Goal: Task Accomplishment & Management: Use online tool/utility

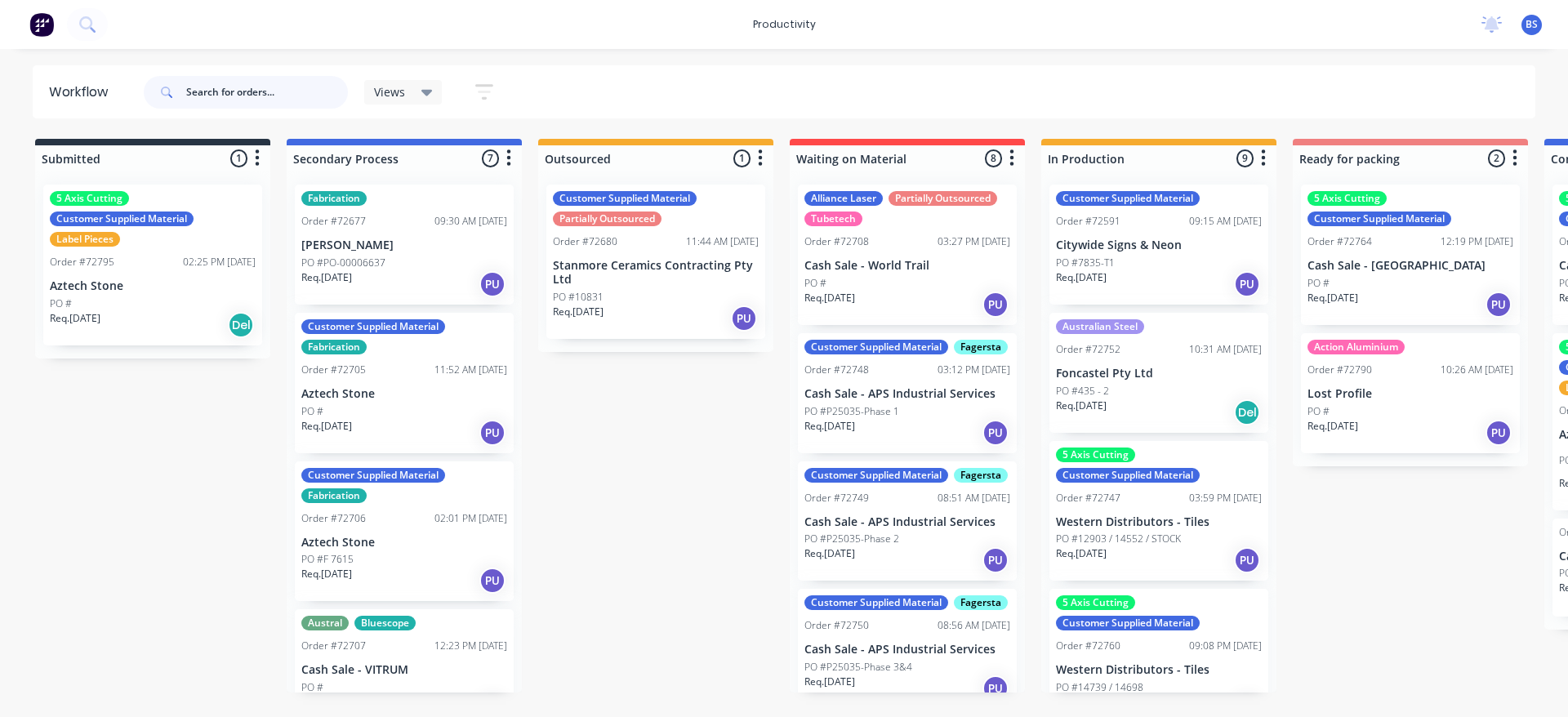
click at [219, 93] on input "text" at bounding box center [266, 92] width 162 height 33
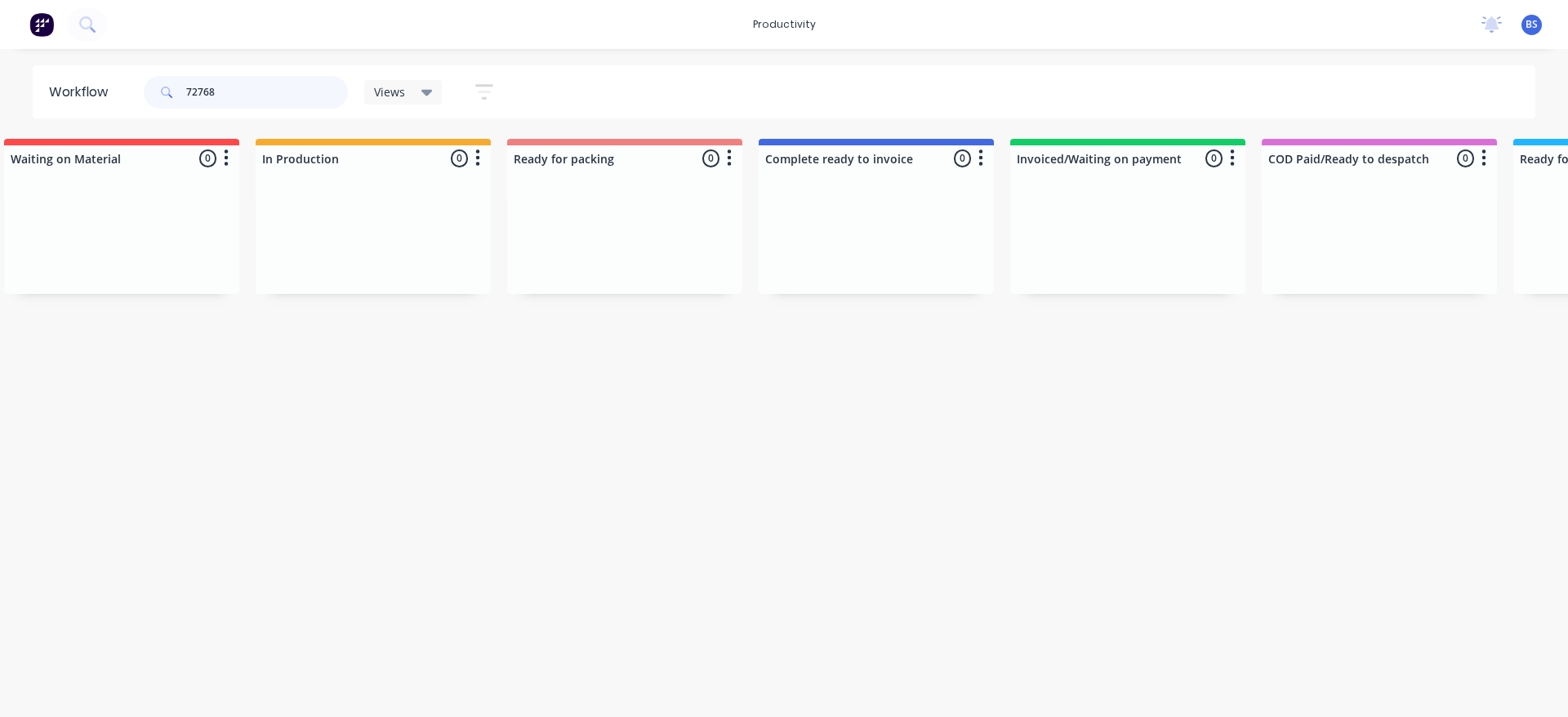
scroll to position [0, 789]
type input "7"
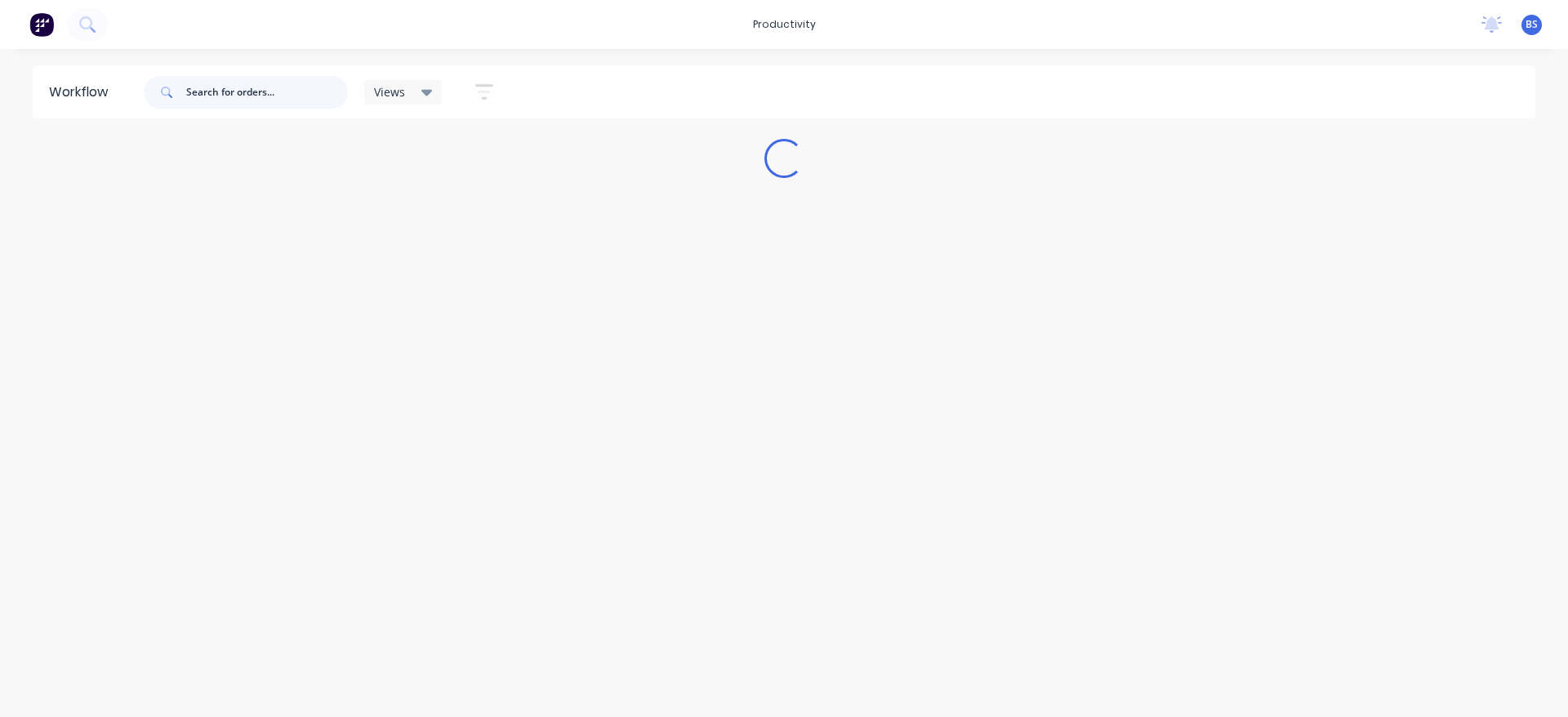
scroll to position [0, 0]
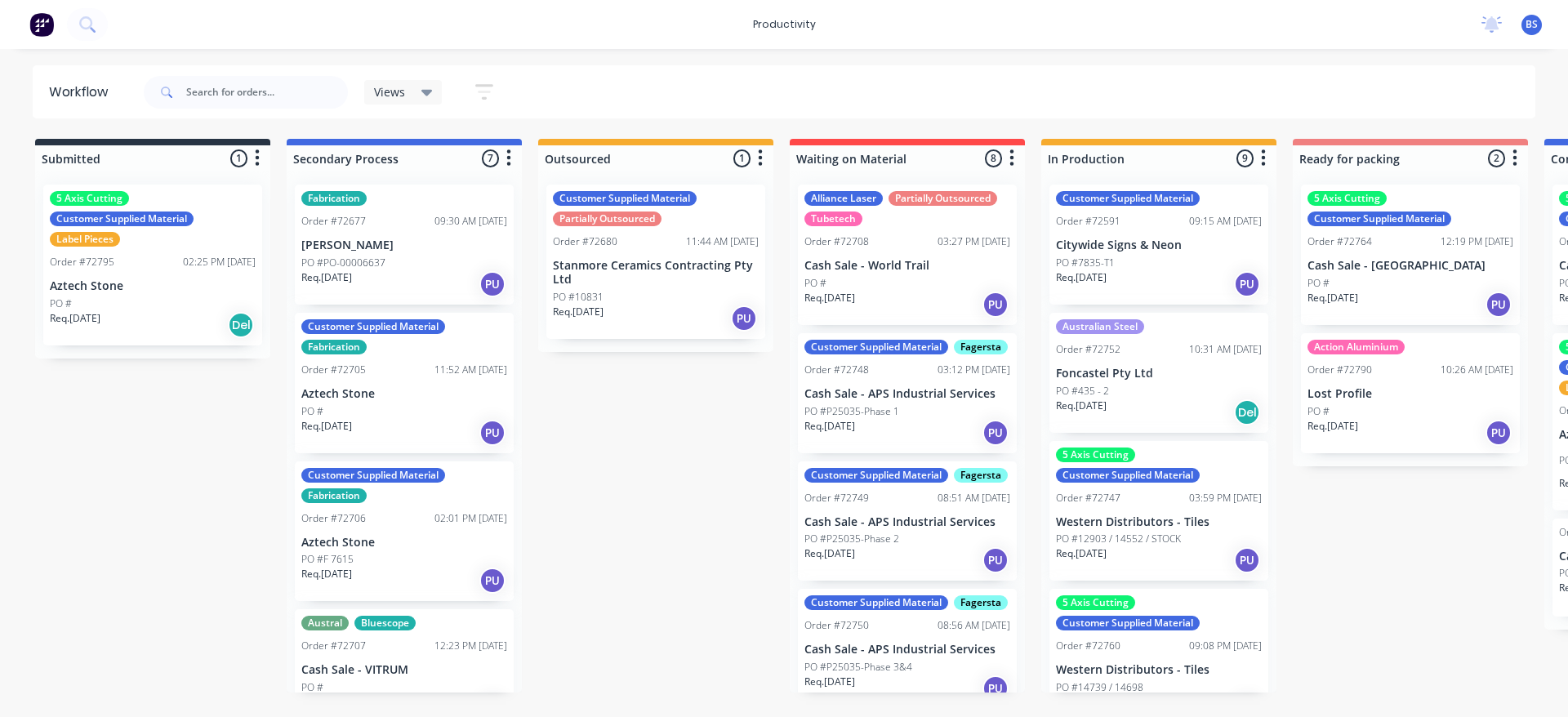
click at [490, 93] on icon "button" at bounding box center [484, 92] width 18 height 20
click at [70, 97] on div "Workflow" at bounding box center [82, 92] width 67 height 19
click at [85, 21] on icon at bounding box center [87, 24] width 16 height 16
click at [87, 102] on div "Workflow" at bounding box center [82, 92] width 67 height 19
click at [83, 96] on div "Workflow" at bounding box center [82, 92] width 67 height 19
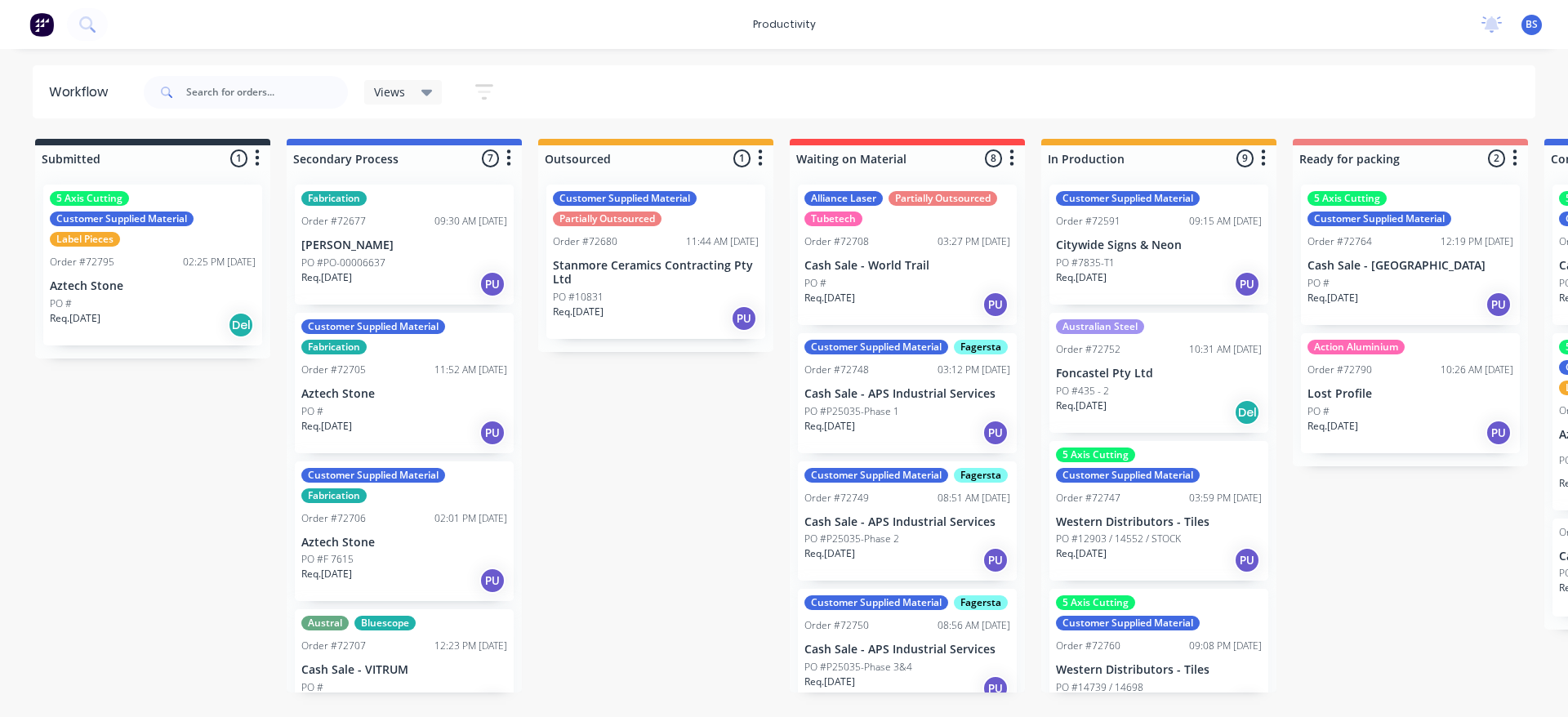
click at [34, 24] on img at bounding box center [41, 24] width 25 height 25
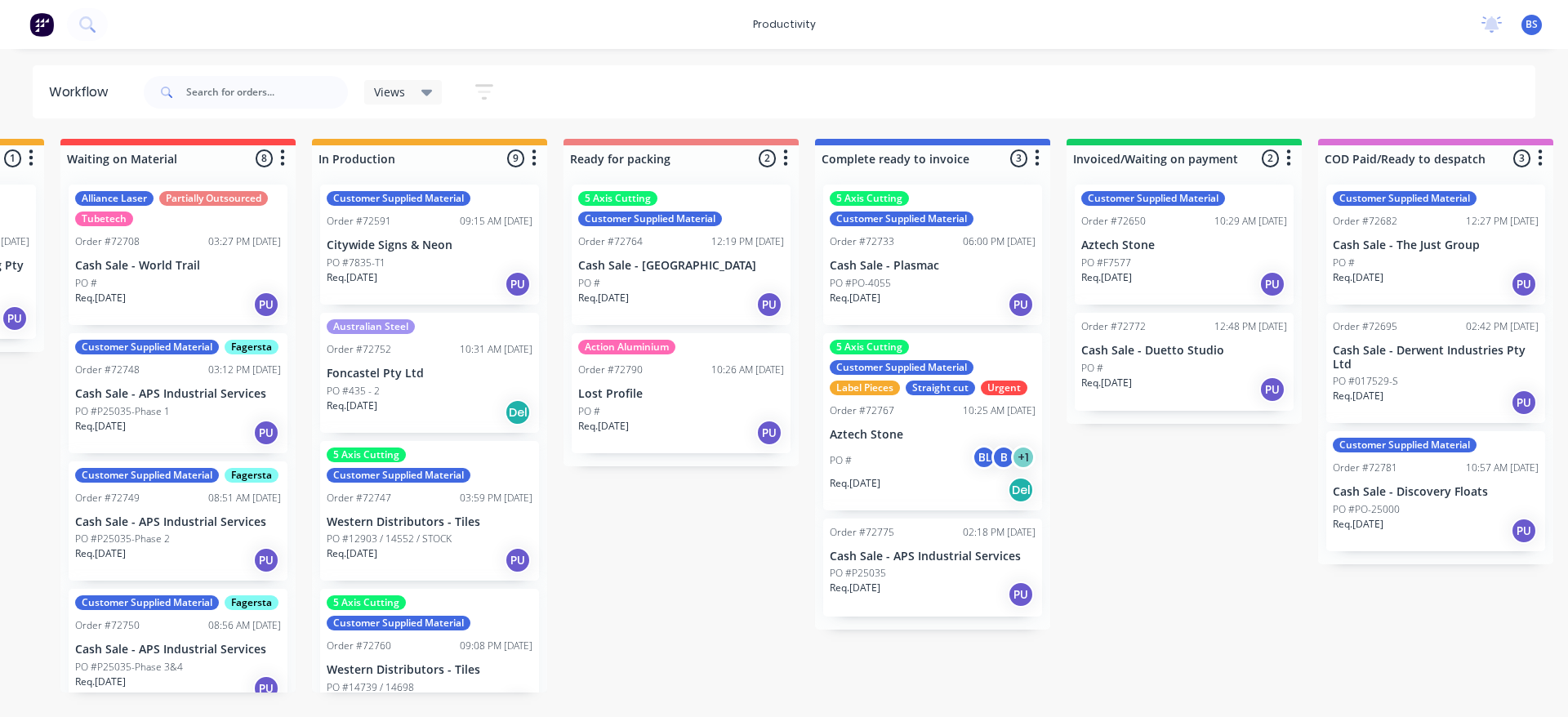
scroll to position [0, 738]
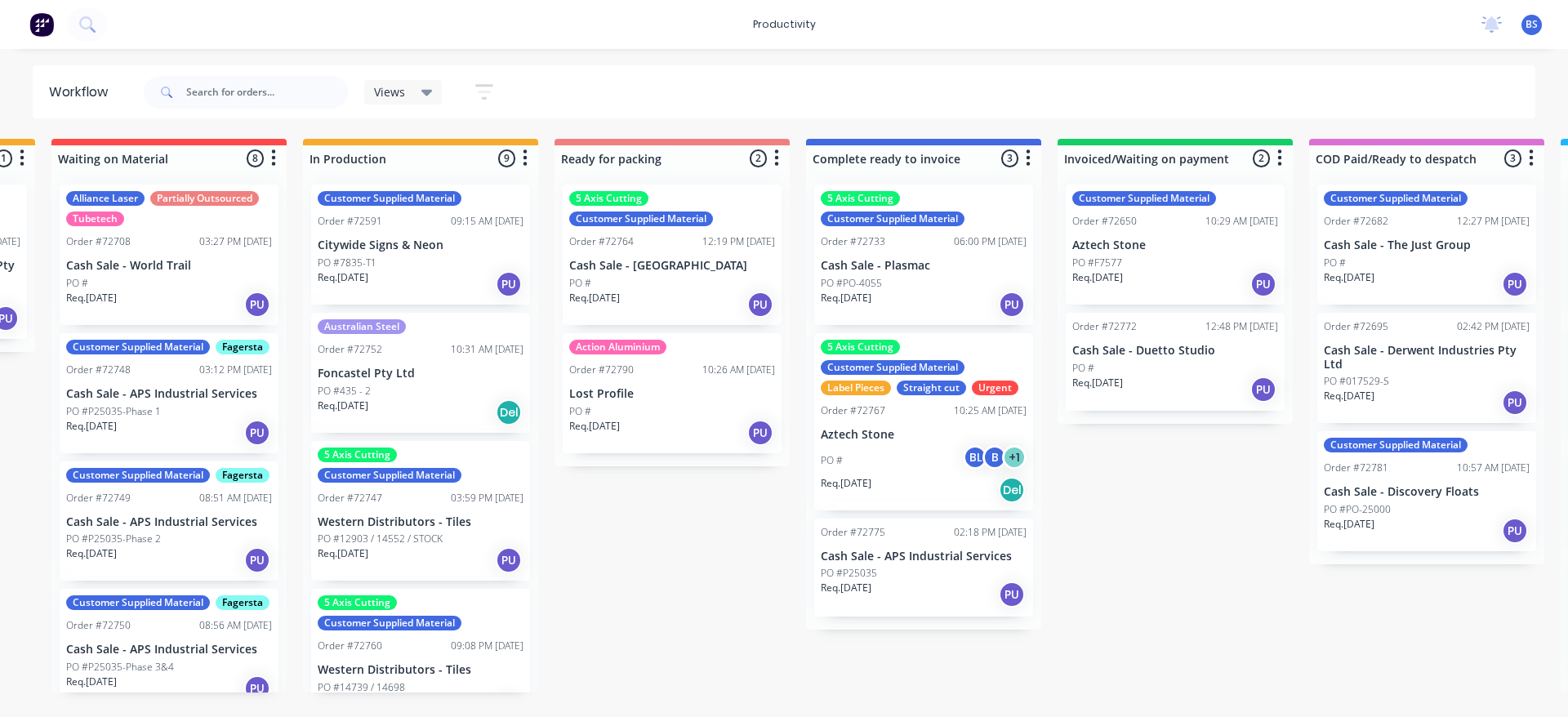
click at [417, 276] on div "Req. [DATE] PU" at bounding box center [420, 284] width 206 height 27
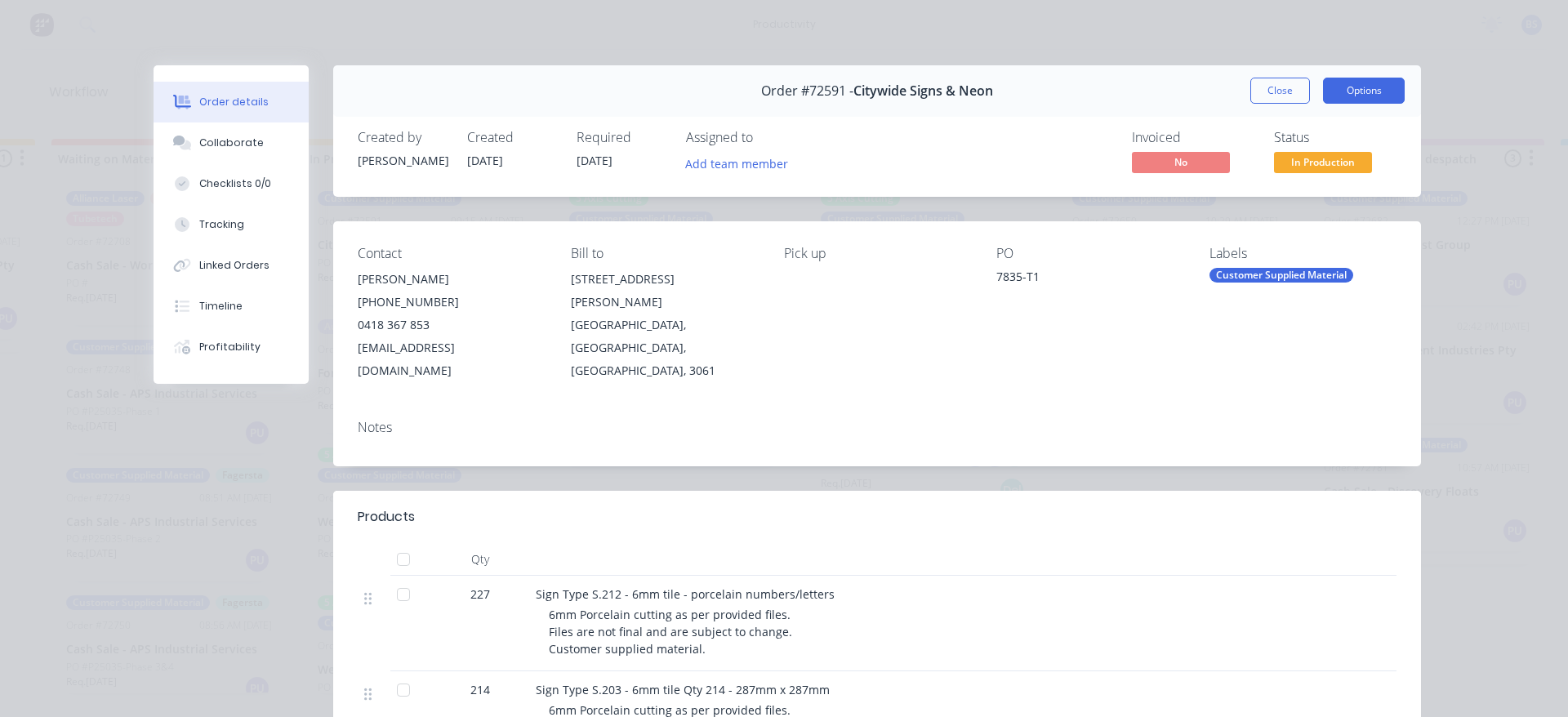
click at [1333, 95] on button "Options" at bounding box center [1363, 91] width 81 height 27
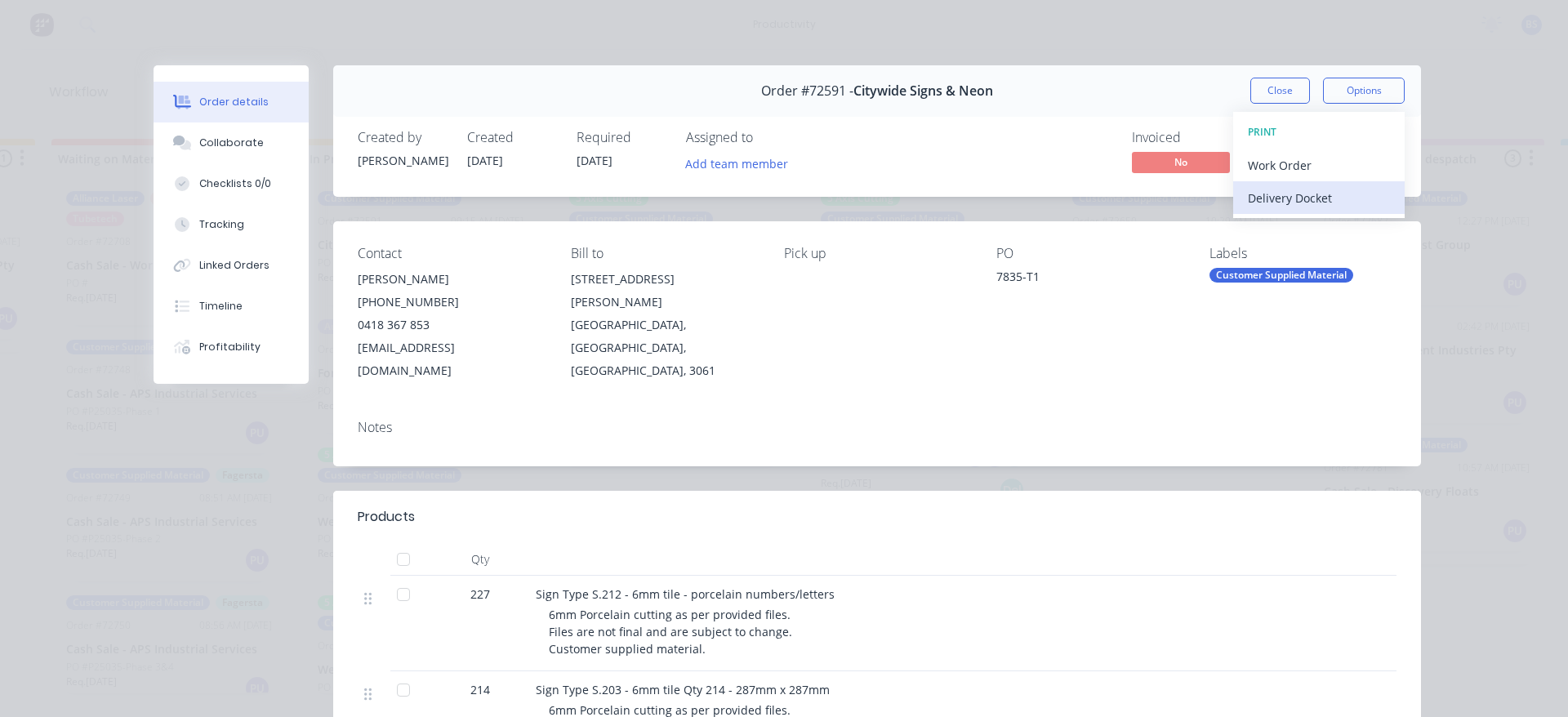
click at [1261, 198] on div "Delivery Docket" at bounding box center [1318, 198] width 142 height 24
click at [1261, 198] on div "Standard" at bounding box center [1318, 198] width 142 height 24
click at [1259, 201] on div "Standard" at bounding box center [1318, 198] width 142 height 24
click at [1243, 84] on div "Order #72591 - Citywide Signs & Neon Close Options DELIVERY DOCKET Back Standar…" at bounding box center [877, 91] width 1087 height 51
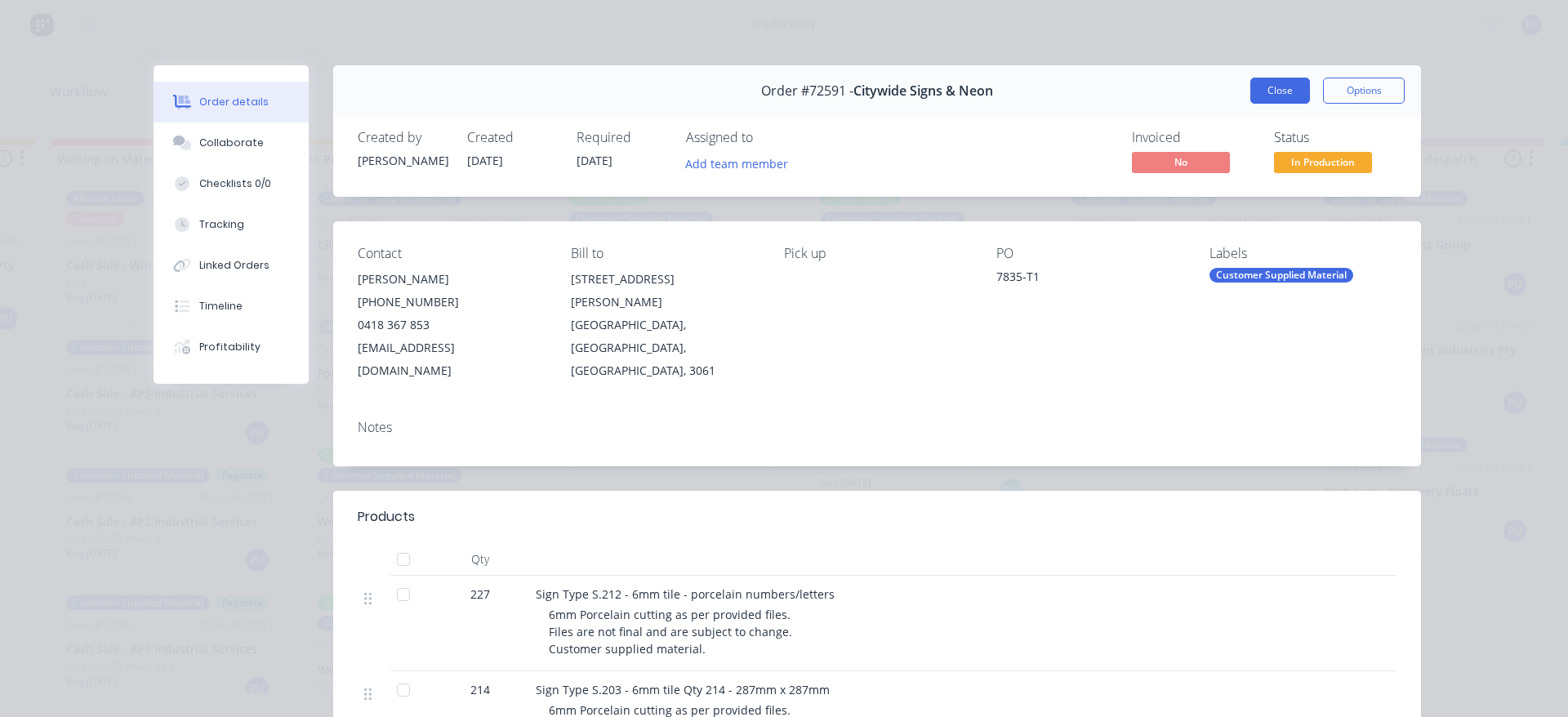
click at [1250, 87] on button "Close" at bounding box center [1280, 91] width 59 height 27
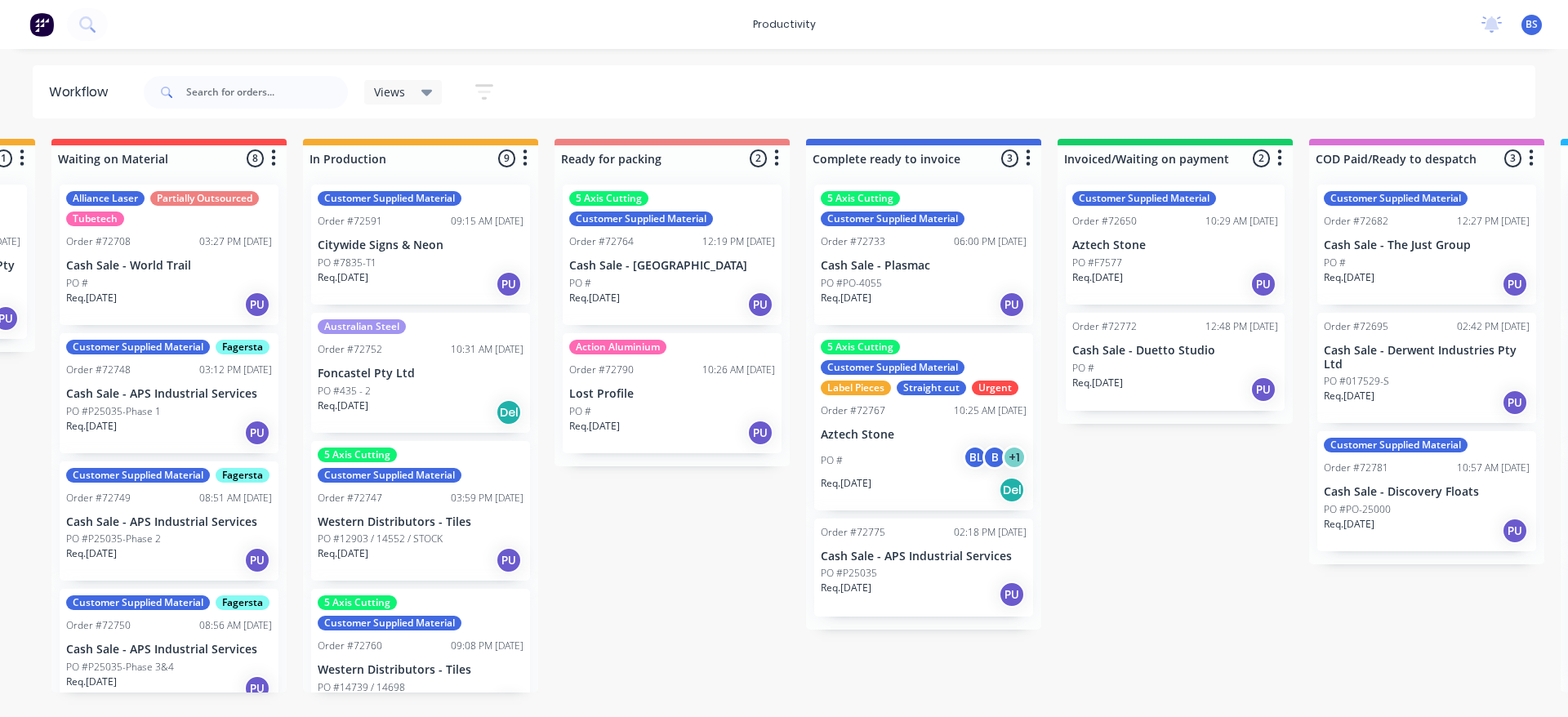
click at [424, 277] on div "Req. [DATE] PU" at bounding box center [420, 284] width 206 height 27
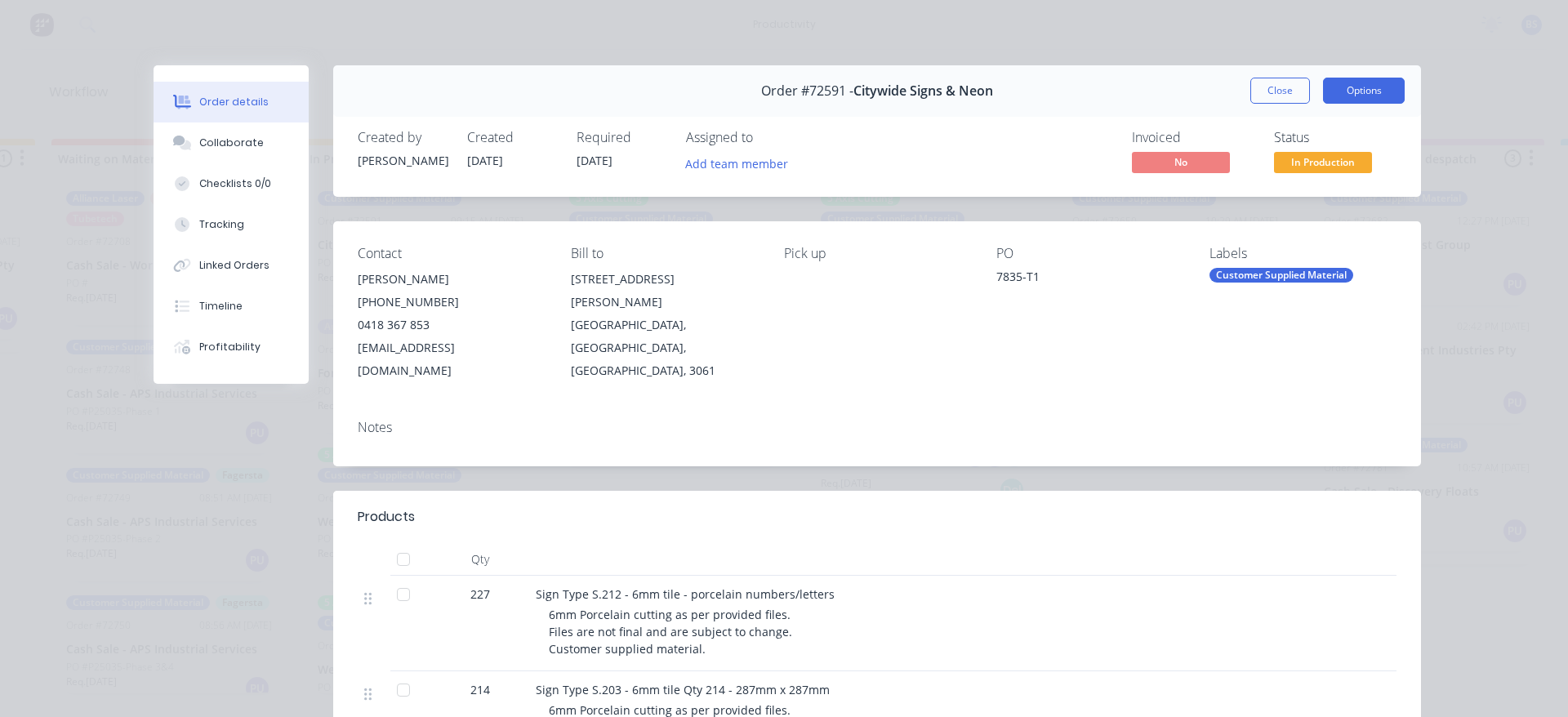
click at [1344, 99] on button "Options" at bounding box center [1363, 91] width 81 height 27
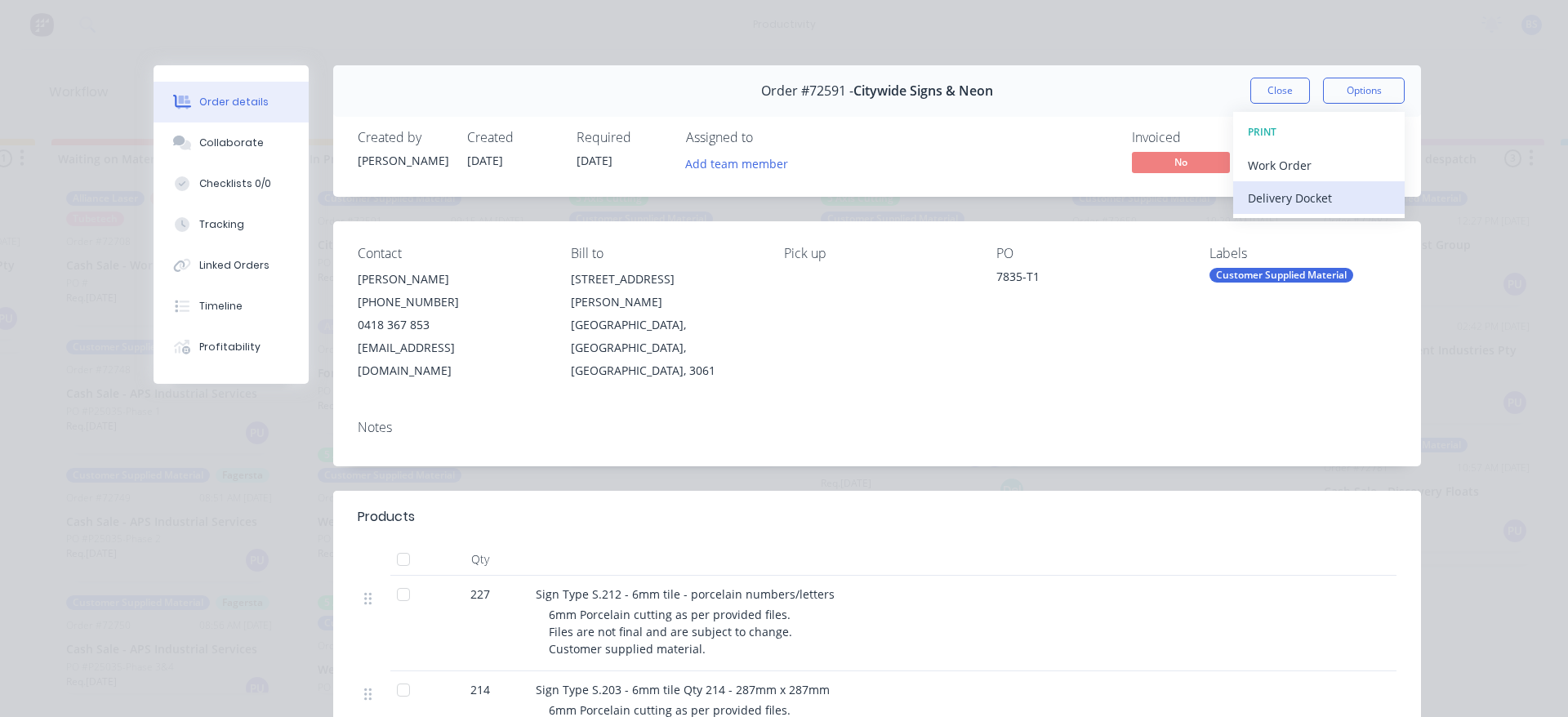
click at [1318, 201] on div "Delivery Docket" at bounding box center [1318, 198] width 142 height 24
click at [1271, 207] on div "Standard" at bounding box center [1318, 198] width 142 height 24
click at [1280, 100] on button "Close" at bounding box center [1280, 91] width 59 height 27
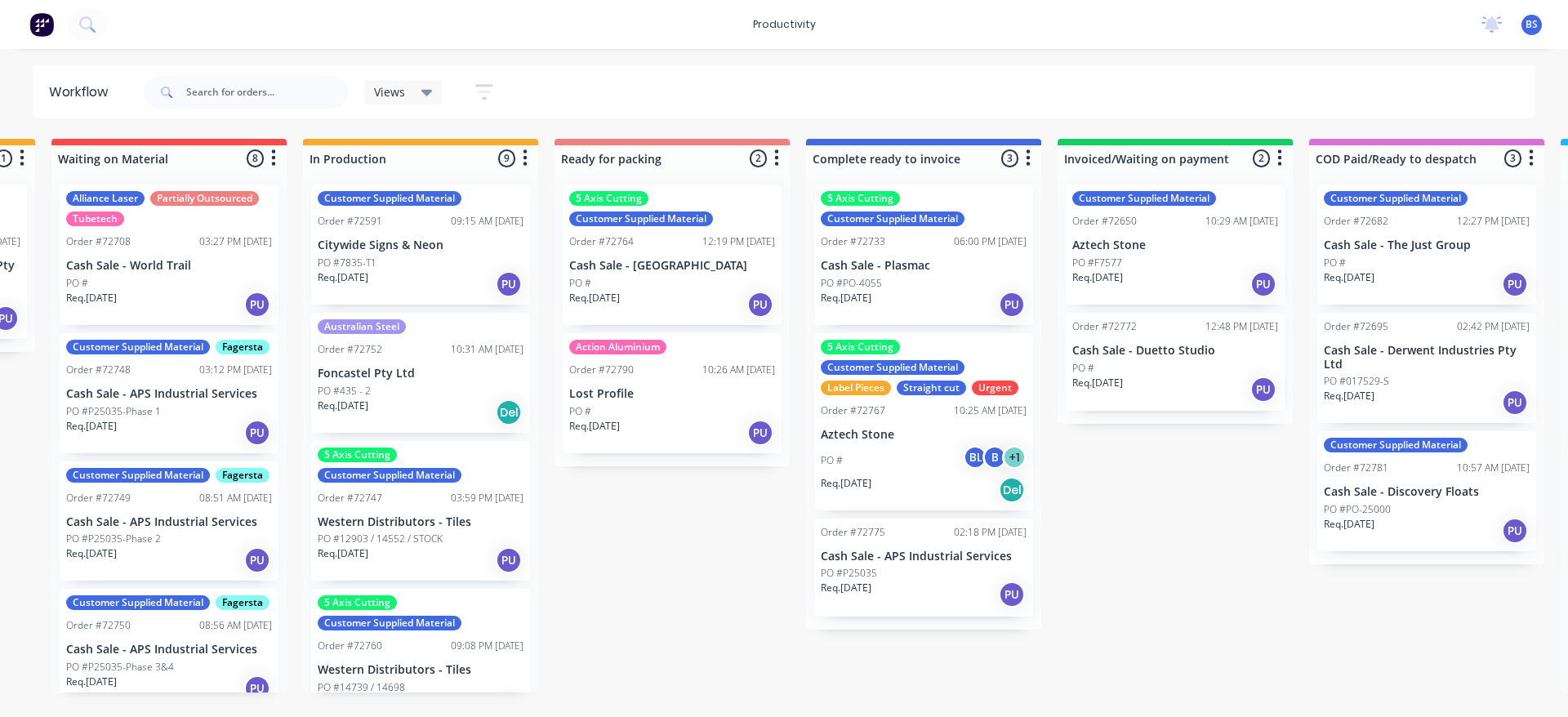
click at [404, 269] on div "PO #7835-T1" at bounding box center [420, 263] width 206 height 15
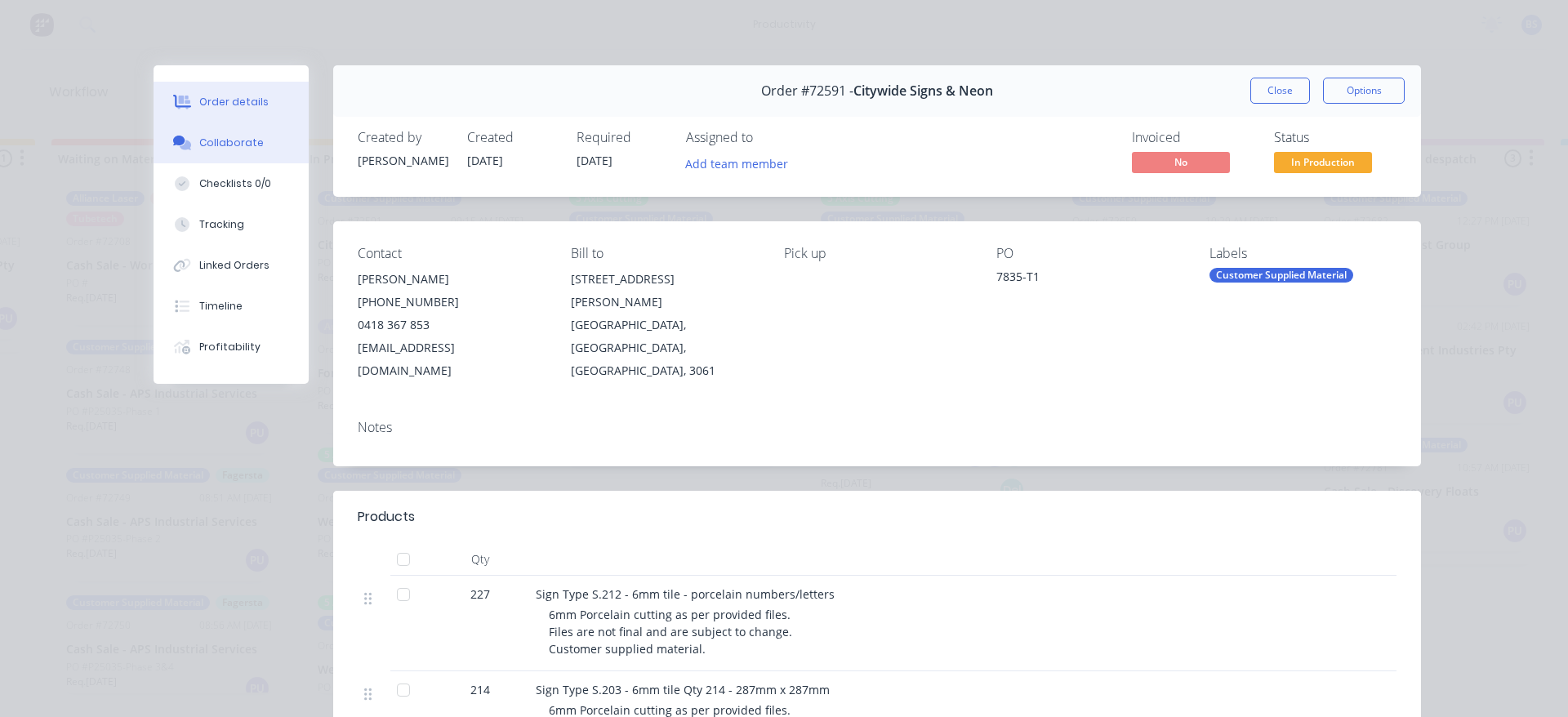
click at [232, 143] on div "Collaborate" at bounding box center [232, 143] width 64 height 15
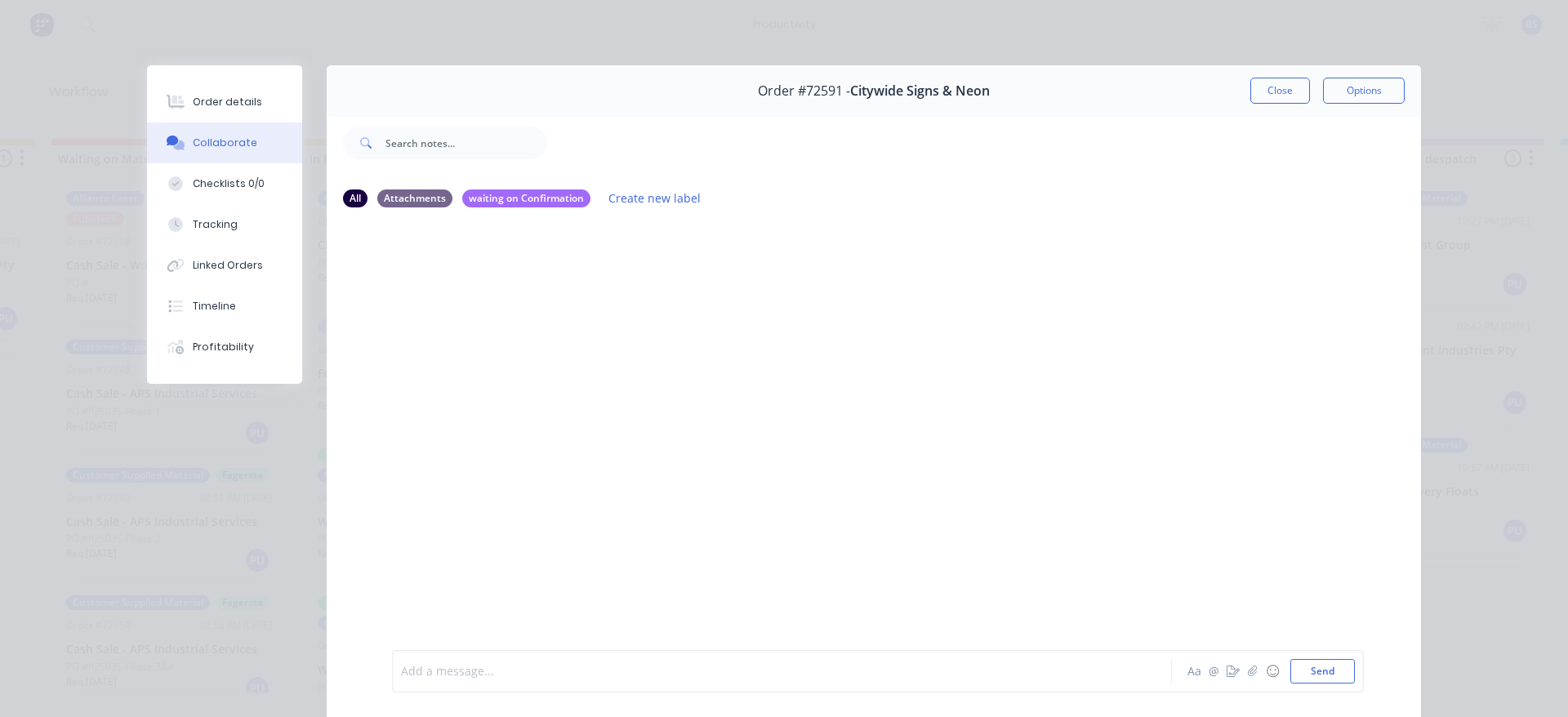
click at [442, 671] on div at bounding box center [759, 671] width 715 height 17
click at [1252, 105] on div "Order #72591 - Citywide Signs & Neon Close Options" at bounding box center [873, 91] width 1094 height 51
click at [1256, 94] on button "Close" at bounding box center [1280, 91] width 59 height 27
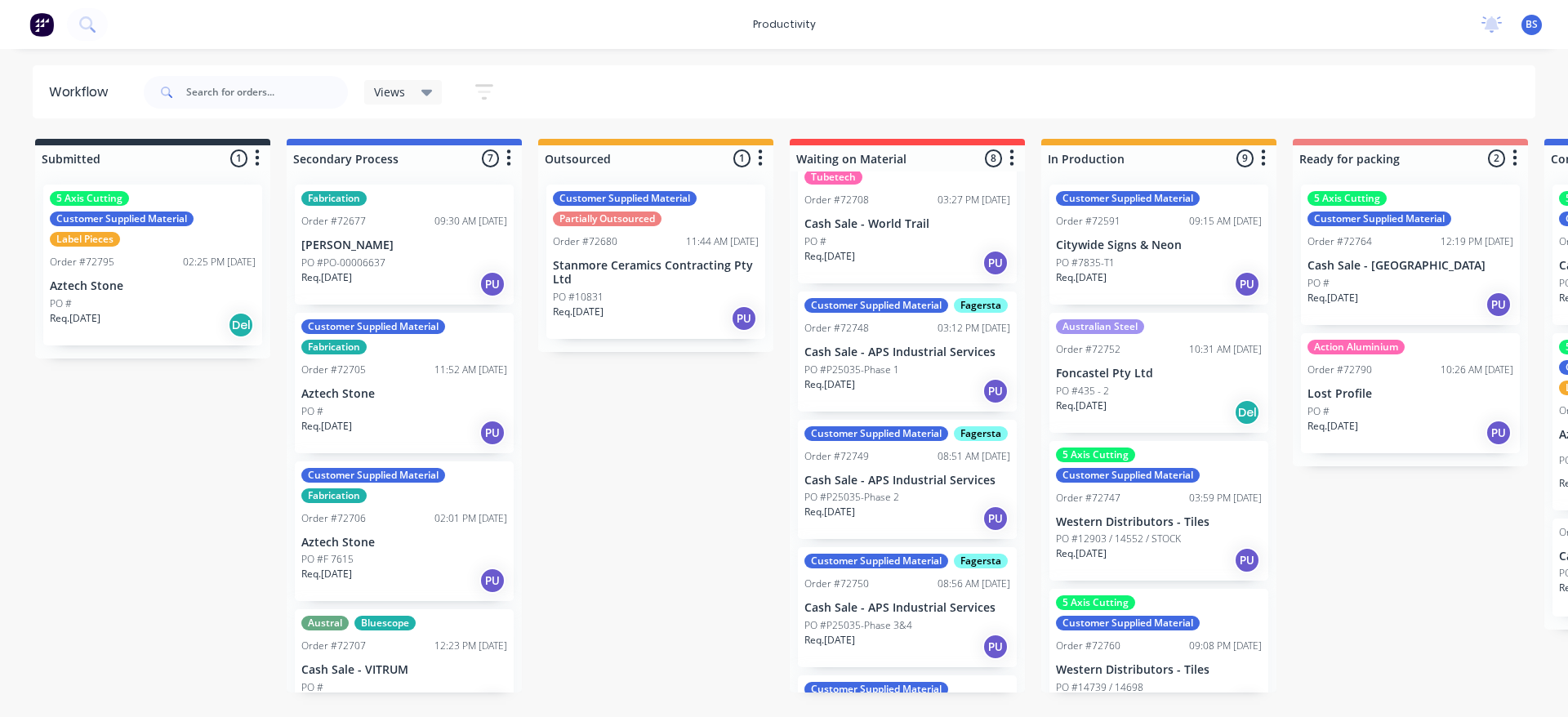
scroll to position [81, 0]
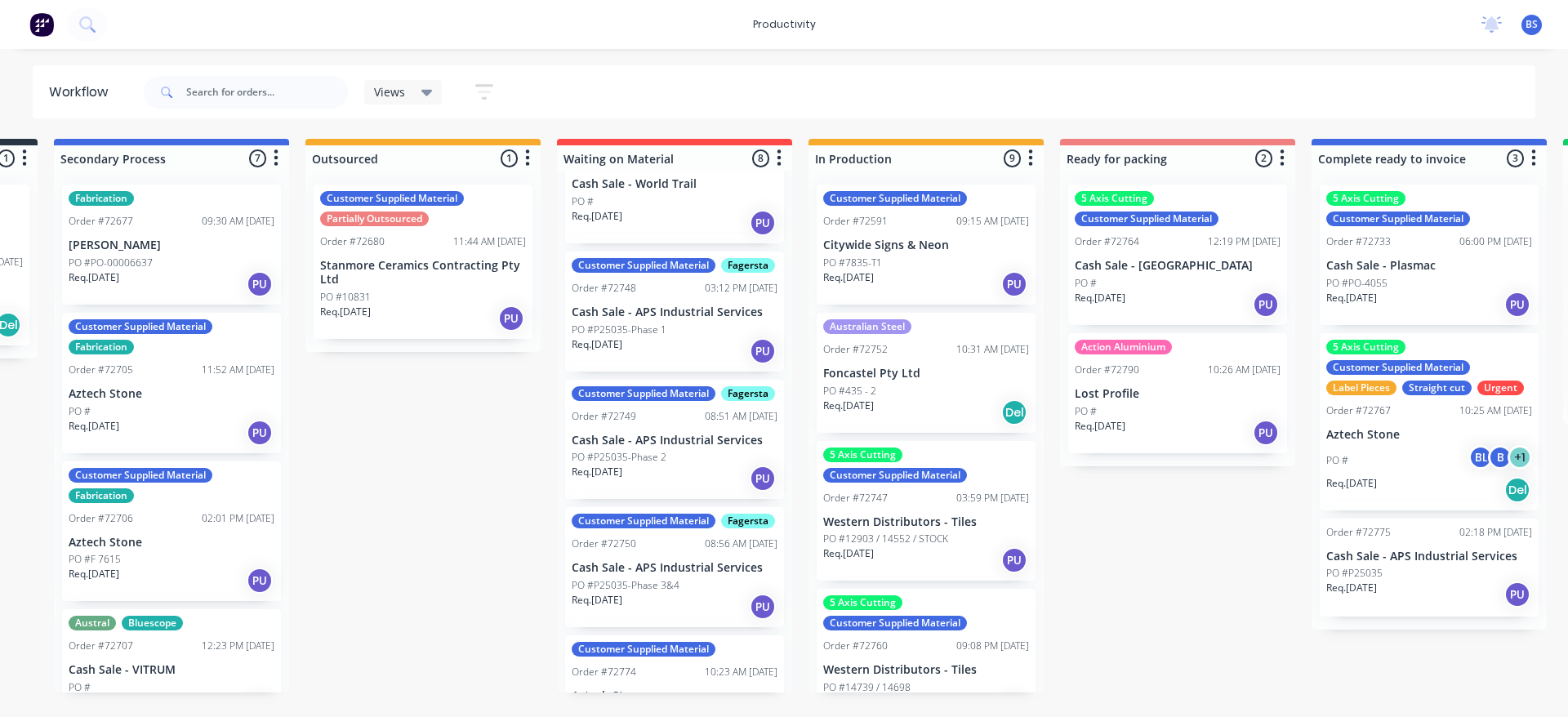
drag, startPoint x: 1350, startPoint y: 523, endPoint x: 1447, endPoint y: 527, distance: 97.1
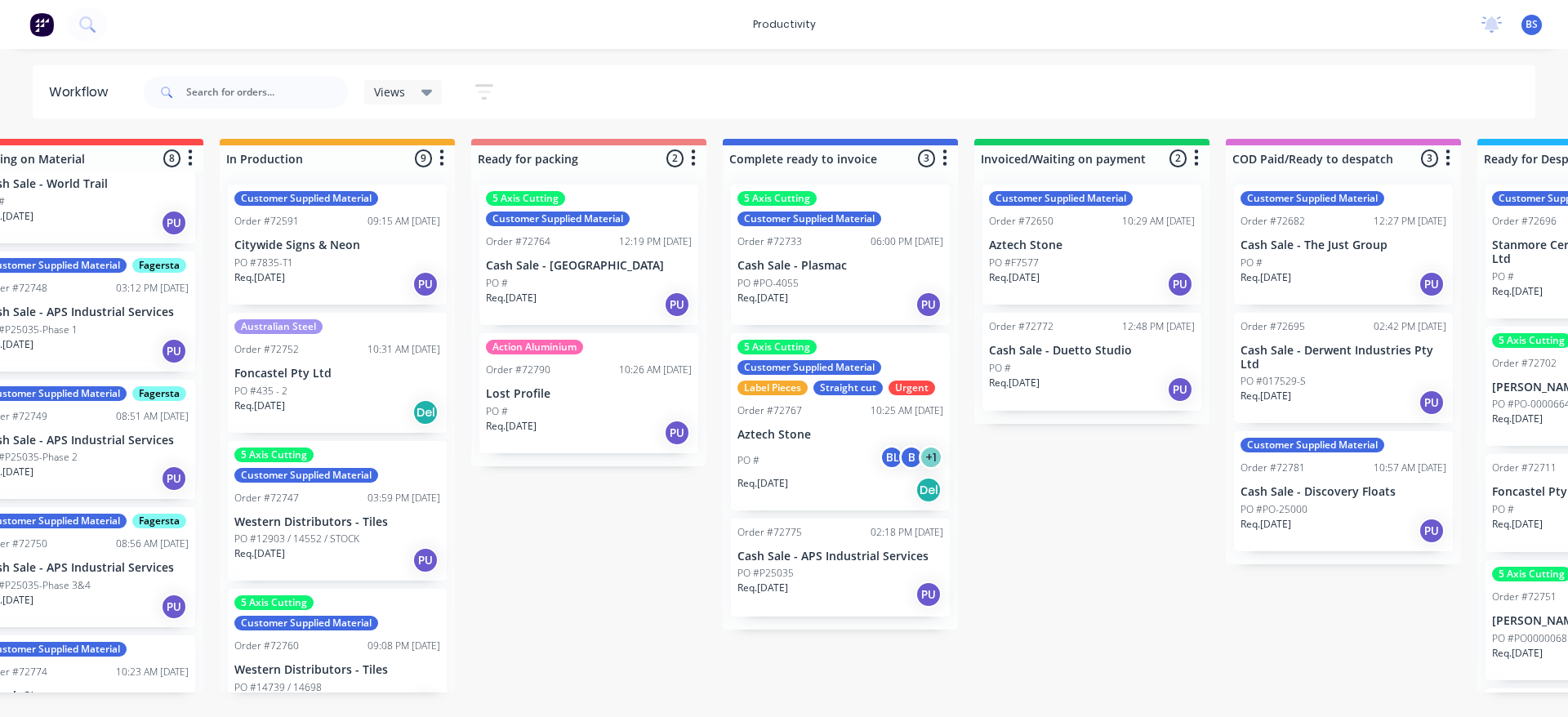
drag, startPoint x: 1191, startPoint y: 564, endPoint x: 1294, endPoint y: 564, distance: 103.0
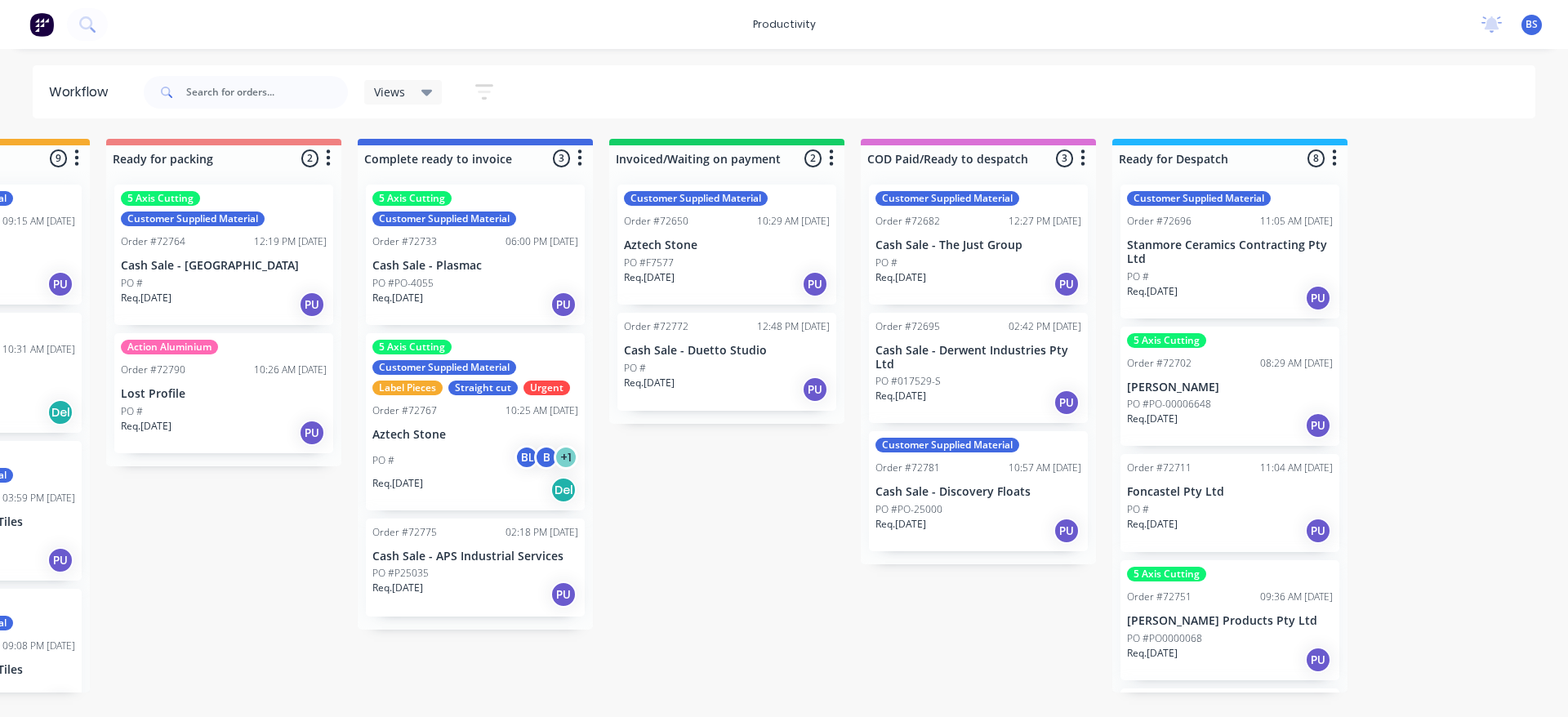
scroll to position [0, 1392]
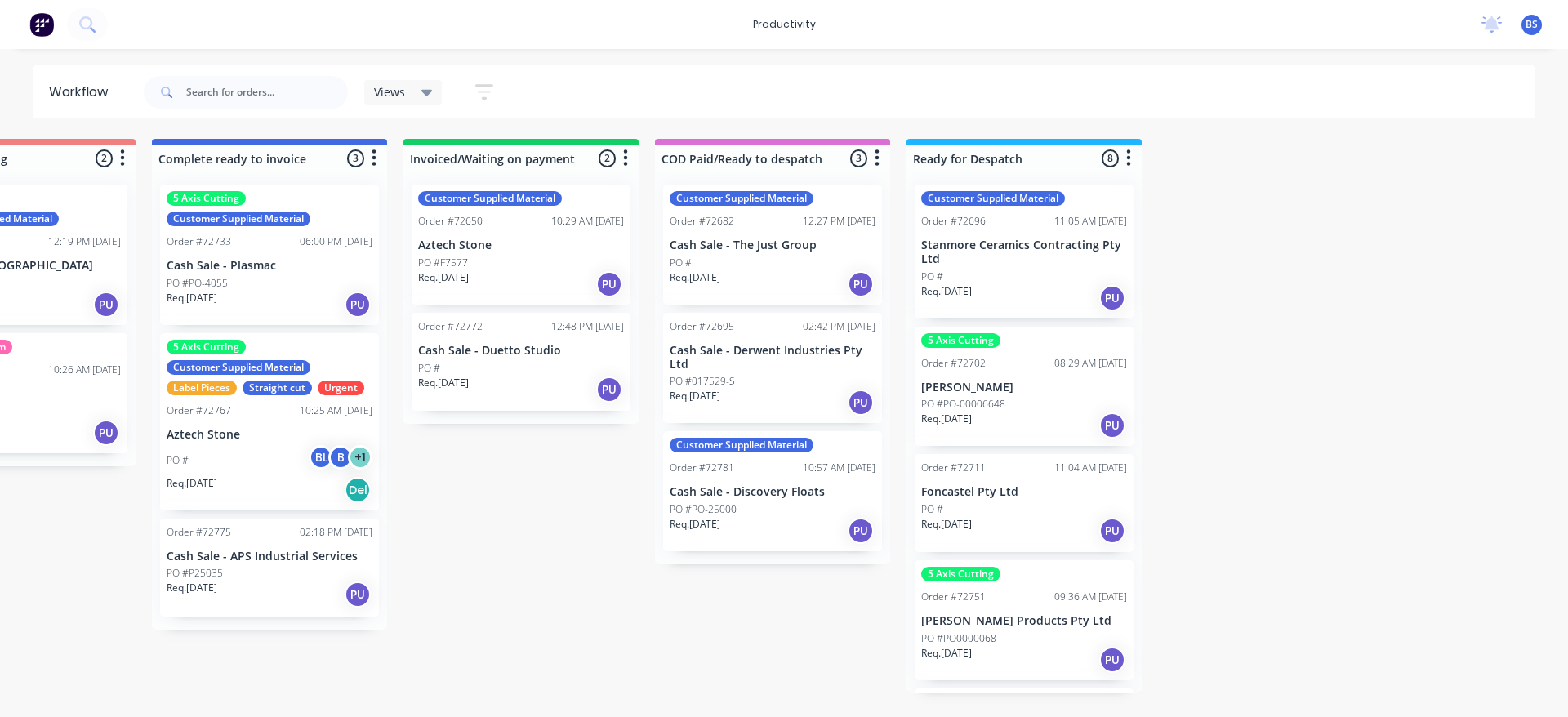
drag, startPoint x: 1173, startPoint y: 594, endPoint x: 1298, endPoint y: 595, distance: 125.0
click at [401, 96] on span "Views" at bounding box center [390, 92] width 31 height 17
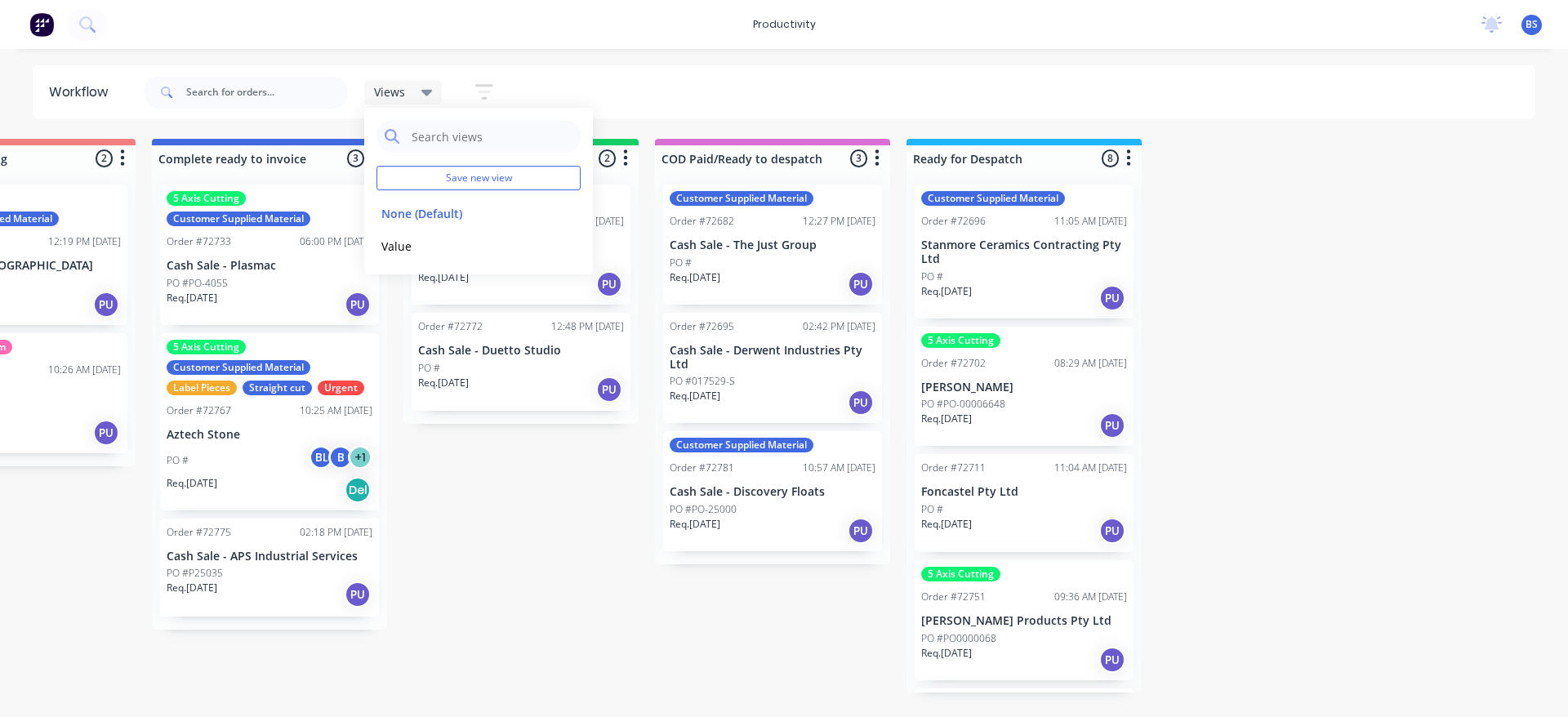
click at [477, 88] on icon "button" at bounding box center [484, 92] width 18 height 20
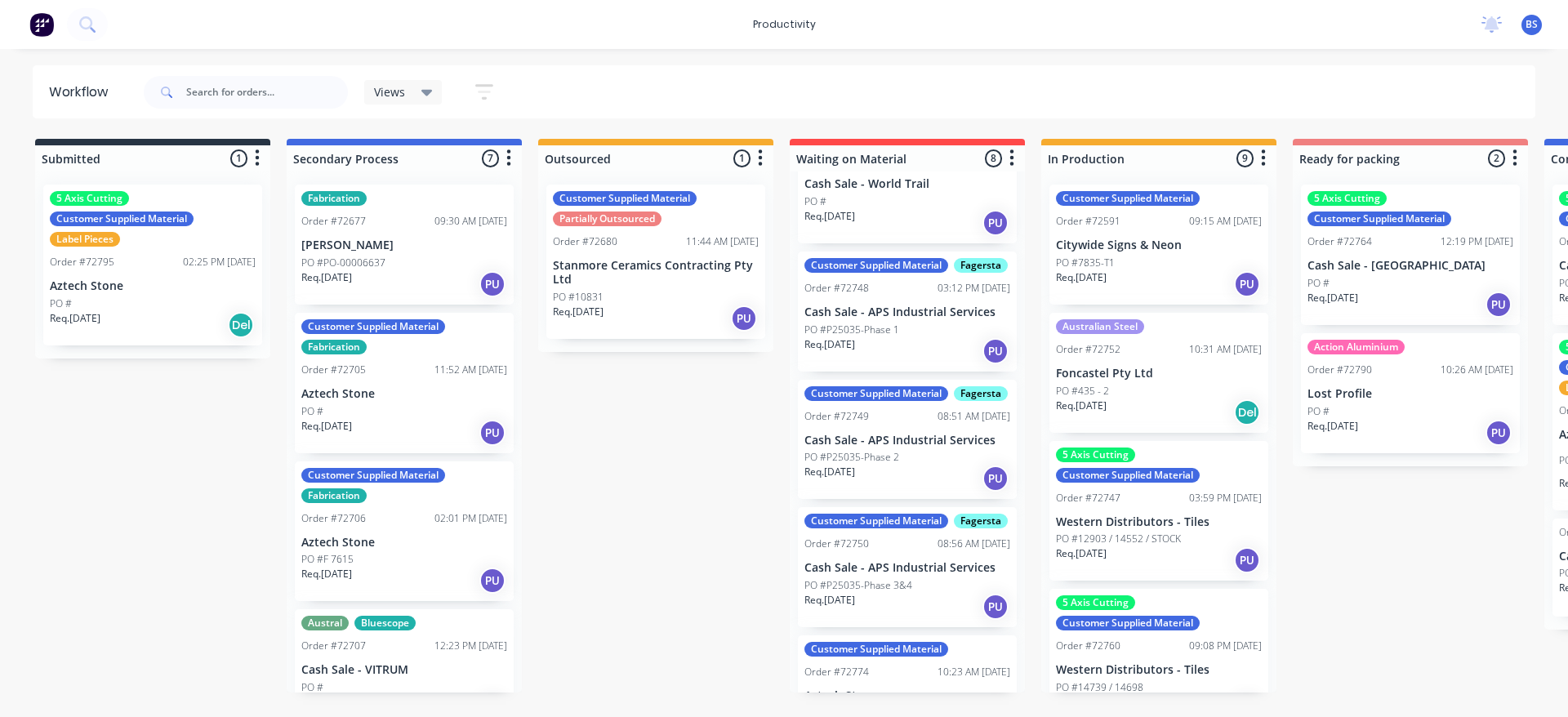
drag, startPoint x: 1256, startPoint y: 346, endPoint x: 872, endPoint y: 354, distance: 384.1
click at [432, 98] on icon at bounding box center [427, 92] width 11 height 18
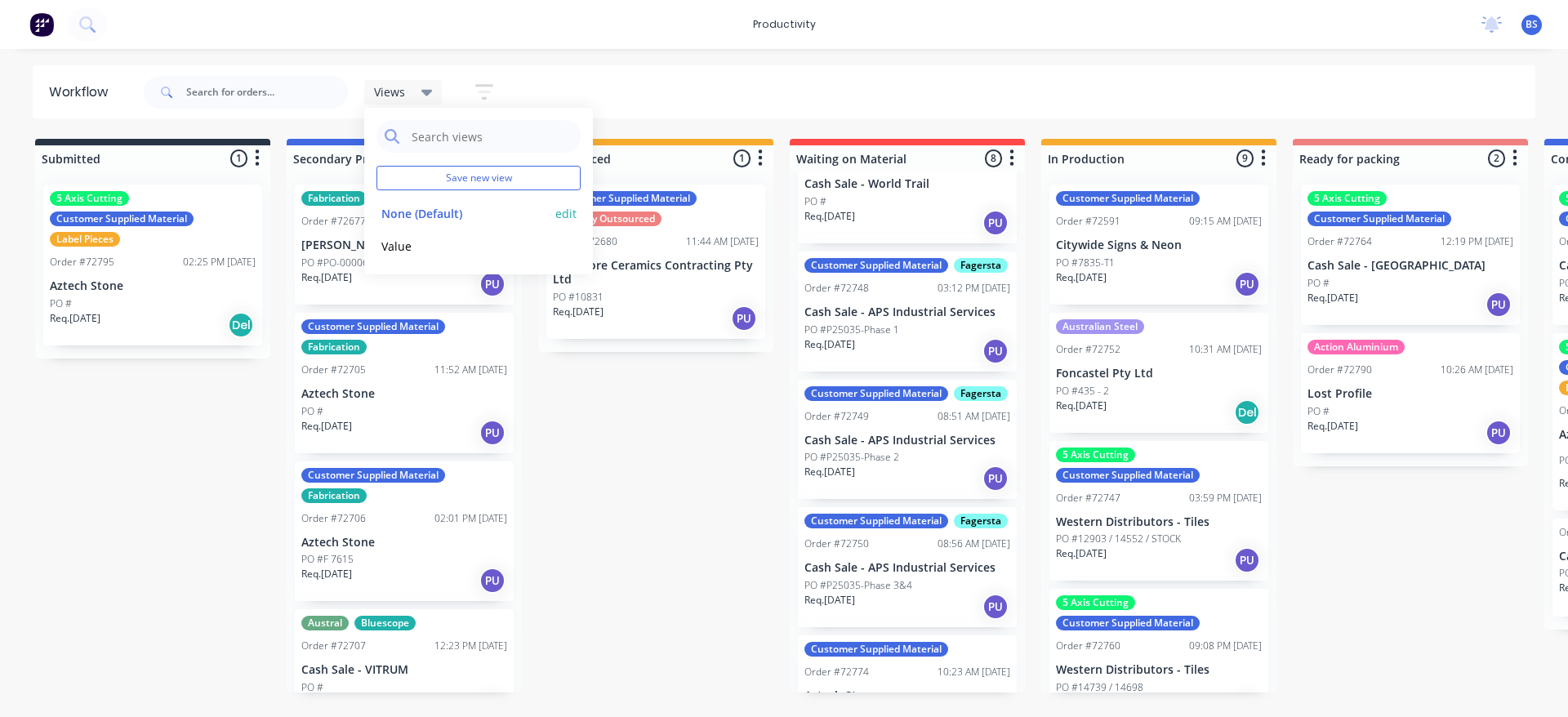
click at [445, 213] on button "None (Default)" at bounding box center [463, 213] width 174 height 19
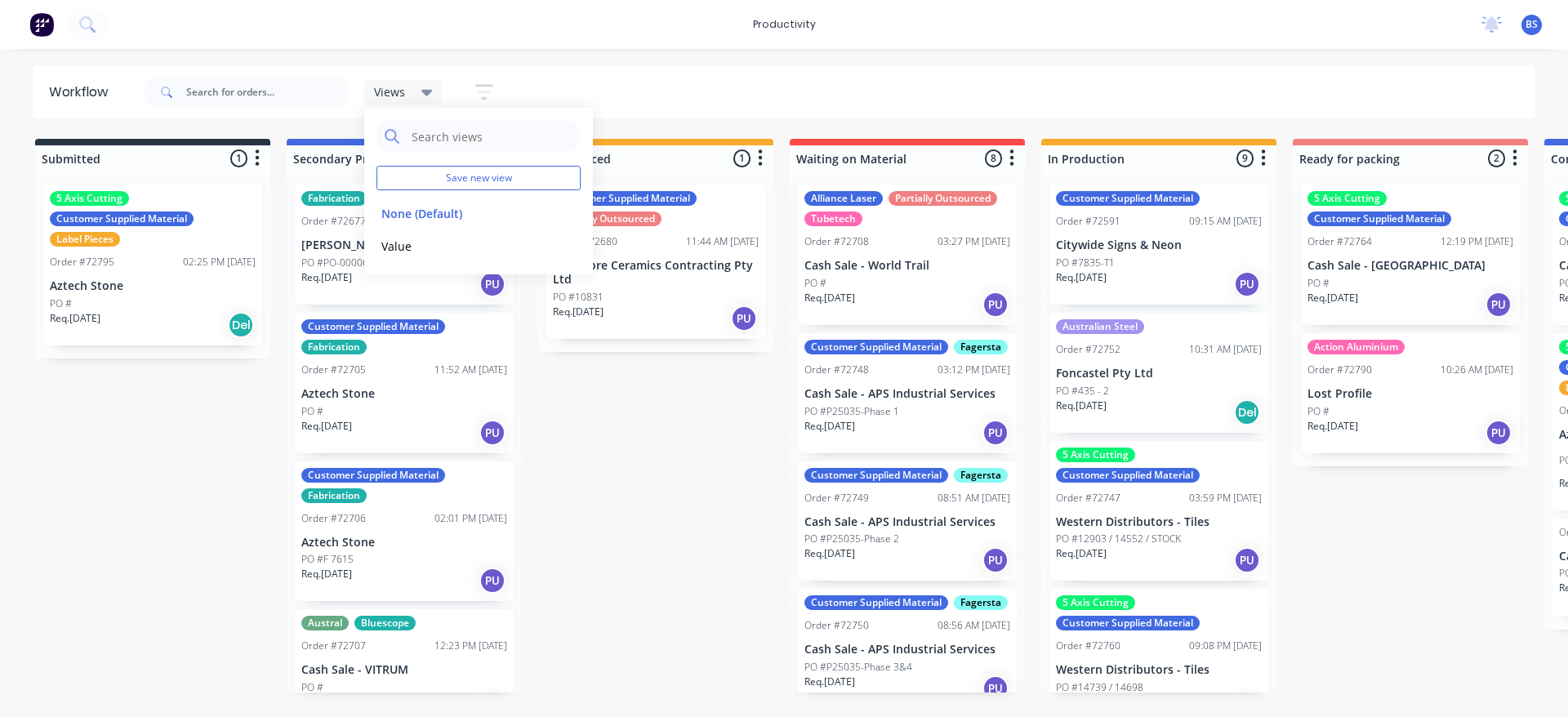
click at [697, 418] on div "Submitted 1 Sort By Created date Required date Order number Customer name Most …" at bounding box center [1468, 416] width 2960 height 554
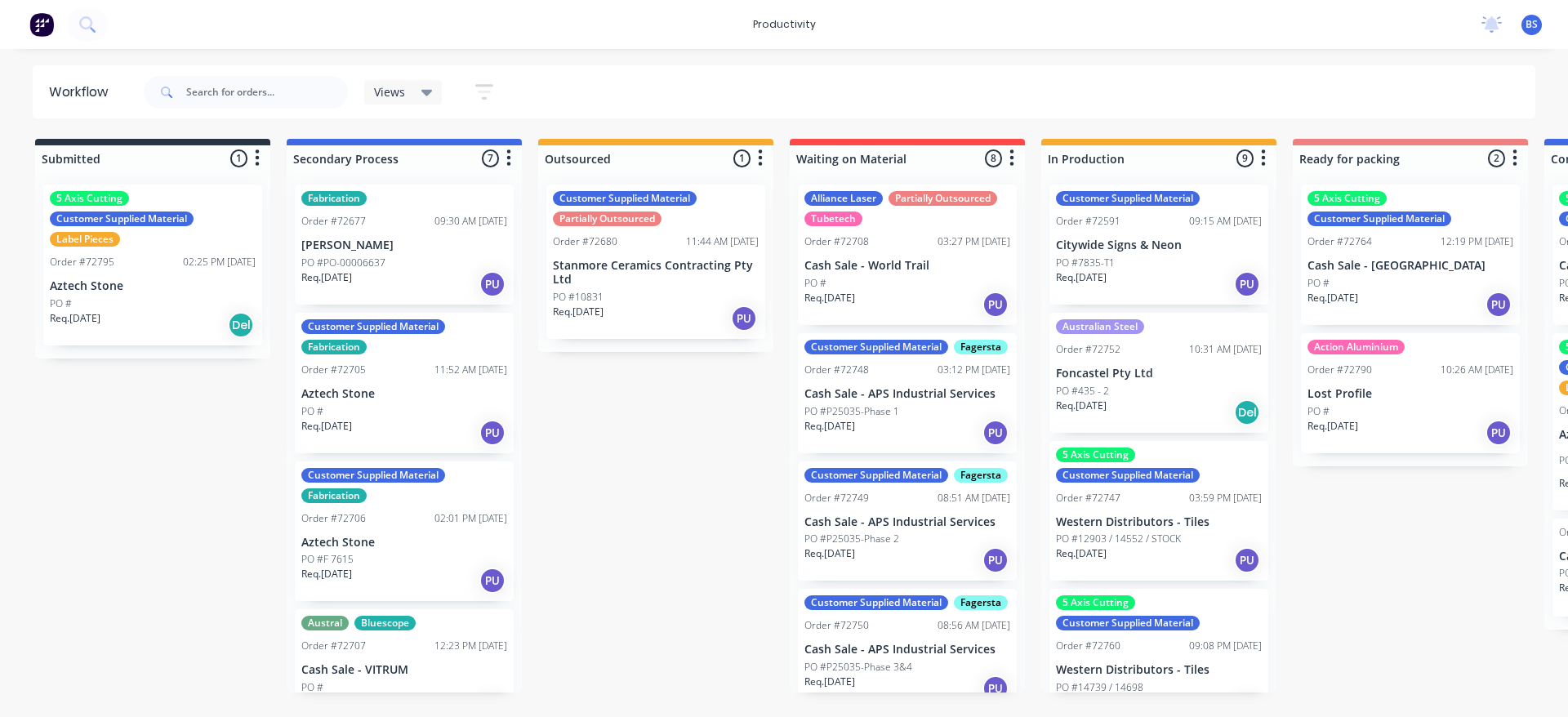
click at [432, 96] on icon at bounding box center [427, 92] width 11 height 18
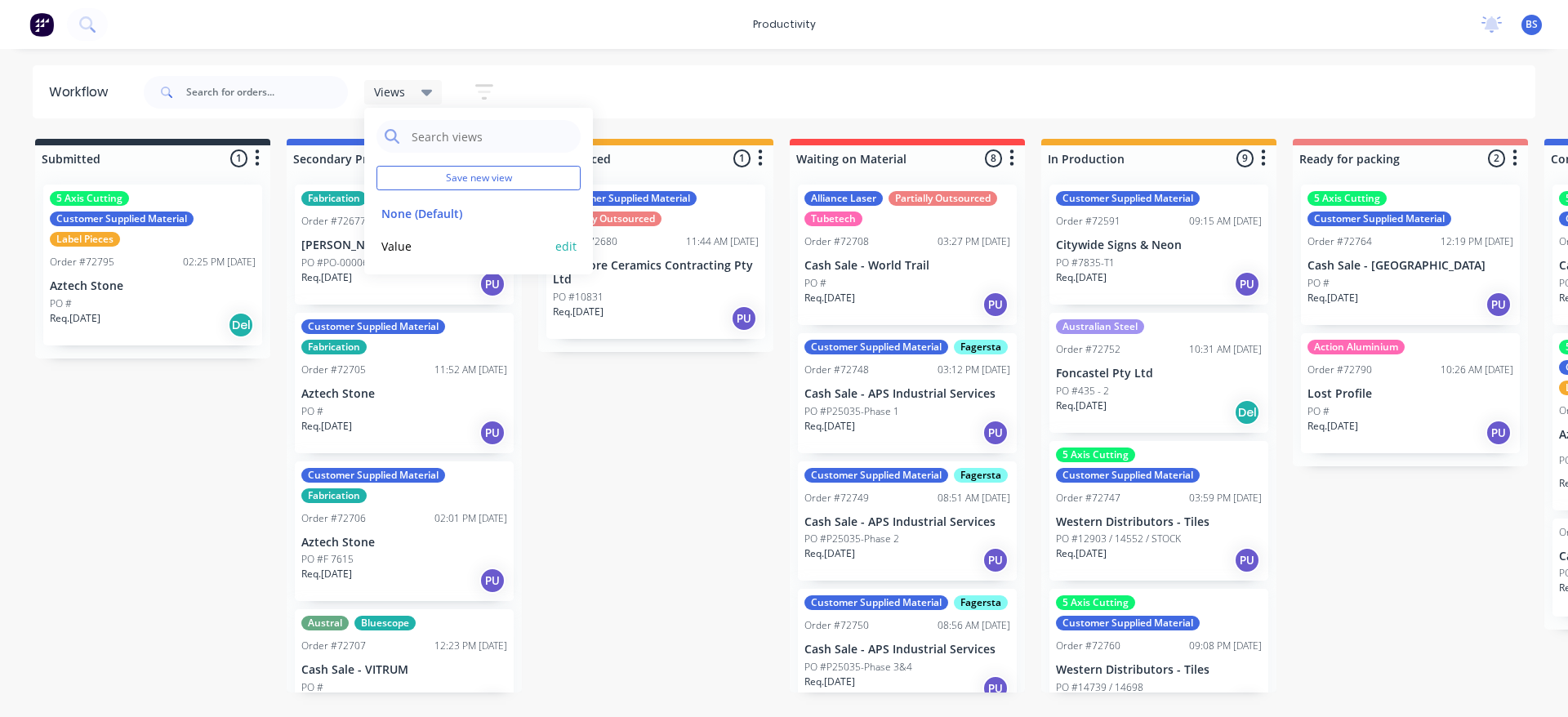
click at [416, 244] on button "Value" at bounding box center [463, 246] width 174 height 19
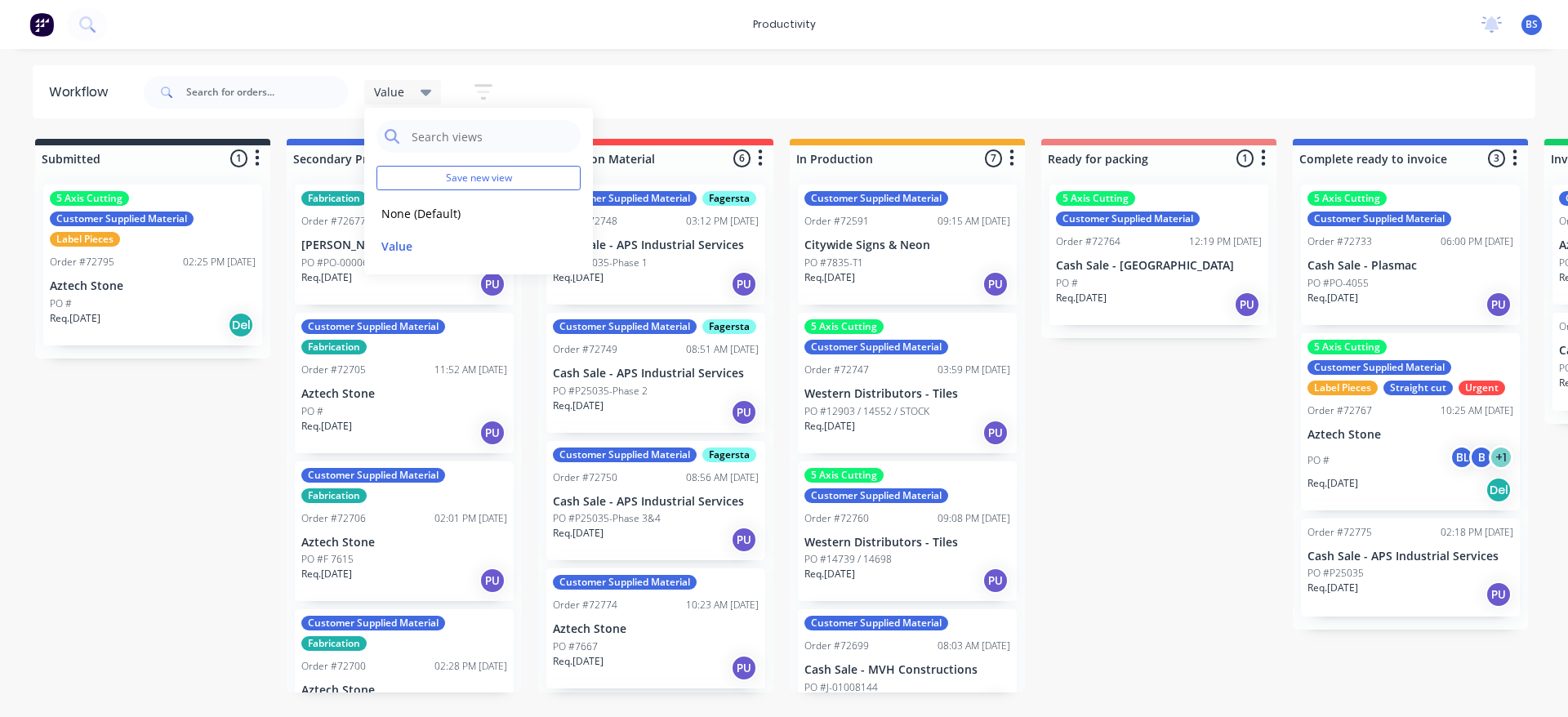
click at [673, 102] on div "Value Save new view None (Default) edit Value edit Show/Hide statuses Show line…" at bounding box center [838, 92] width 1396 height 49
